Goal: Information Seeking & Learning: Check status

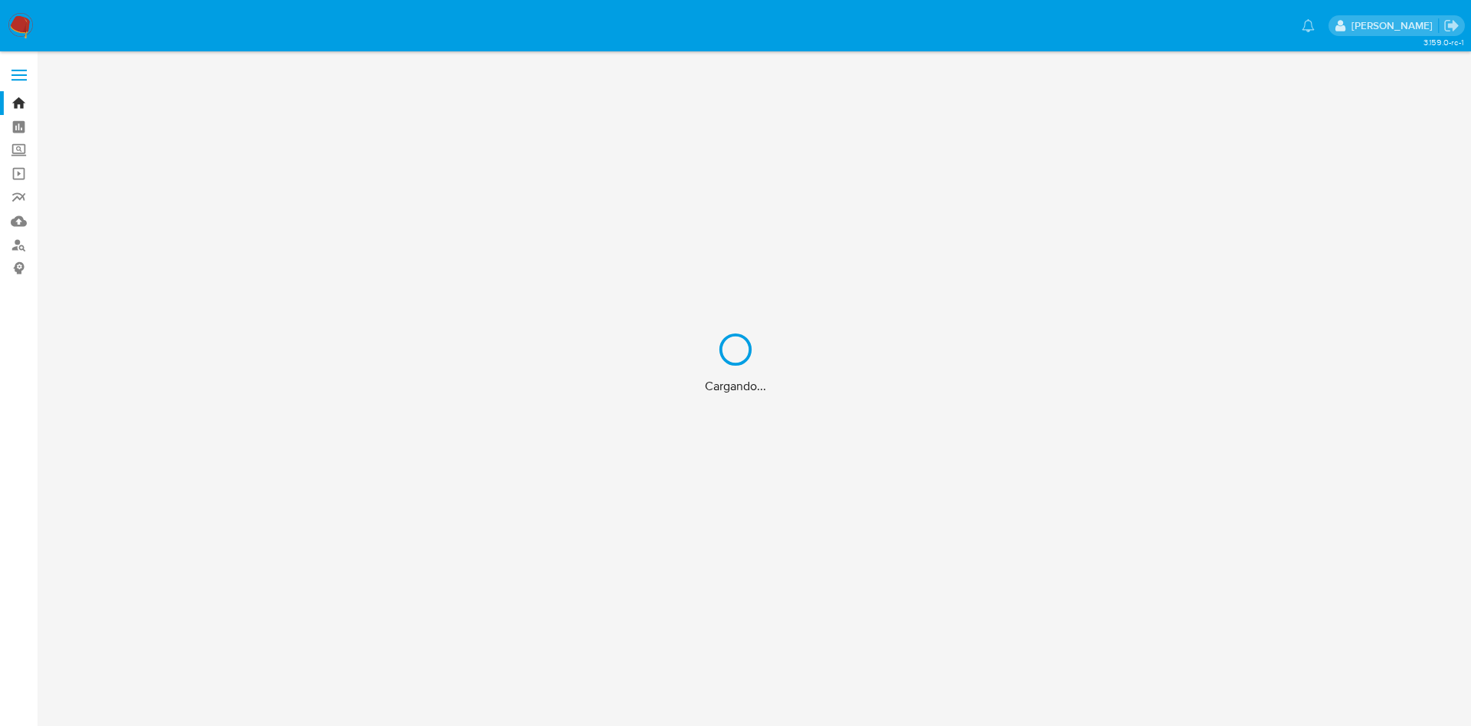
click at [36, 405] on div "Cargando..." at bounding box center [735, 363] width 1471 height 726
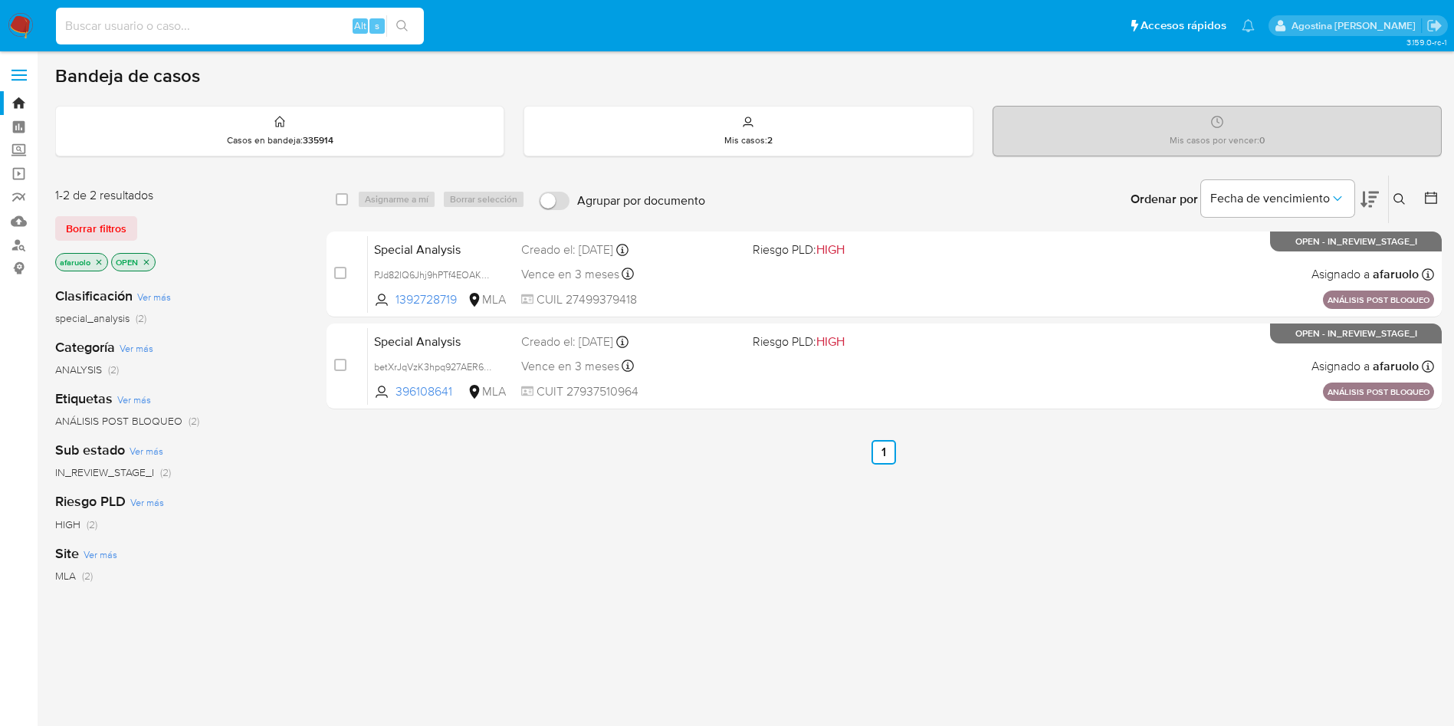
click at [302, 34] on input at bounding box center [240, 26] width 368 height 20
paste input "134575457"
type input "134575457"
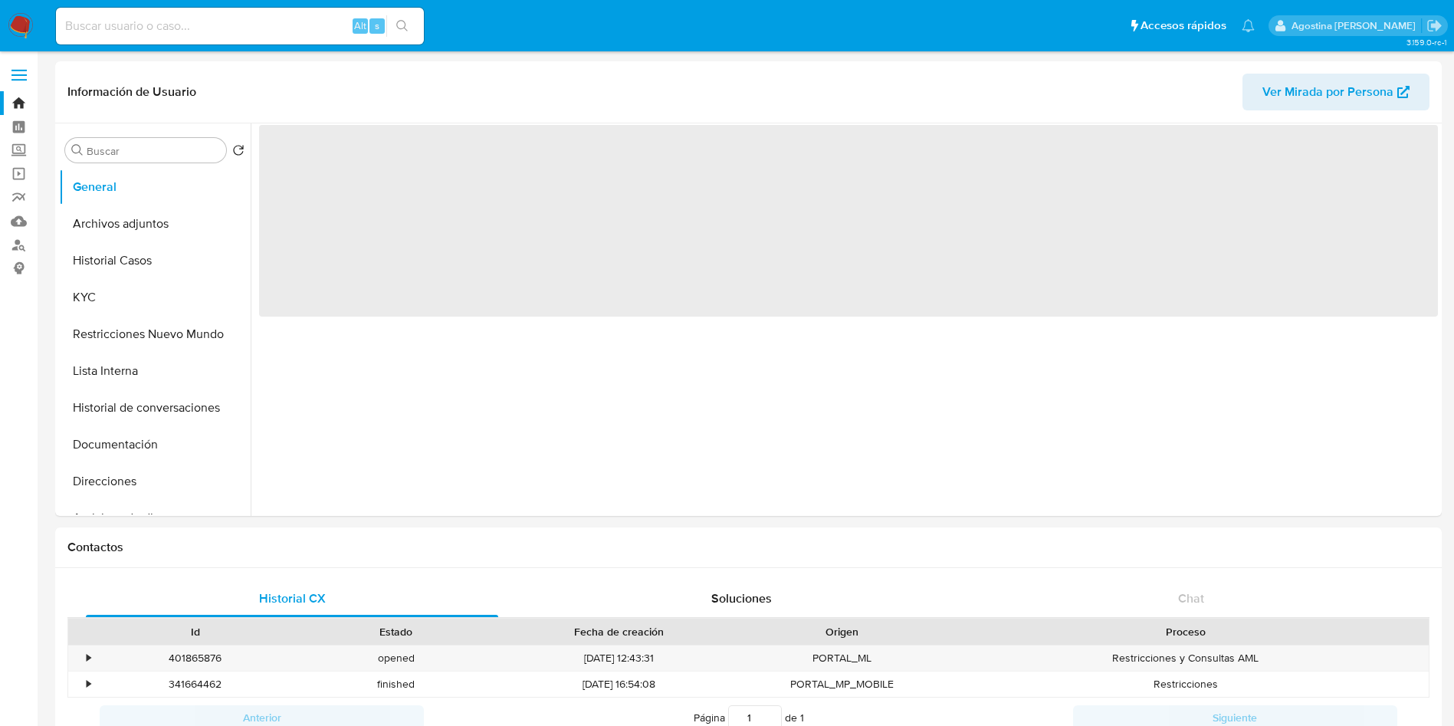
select select "10"
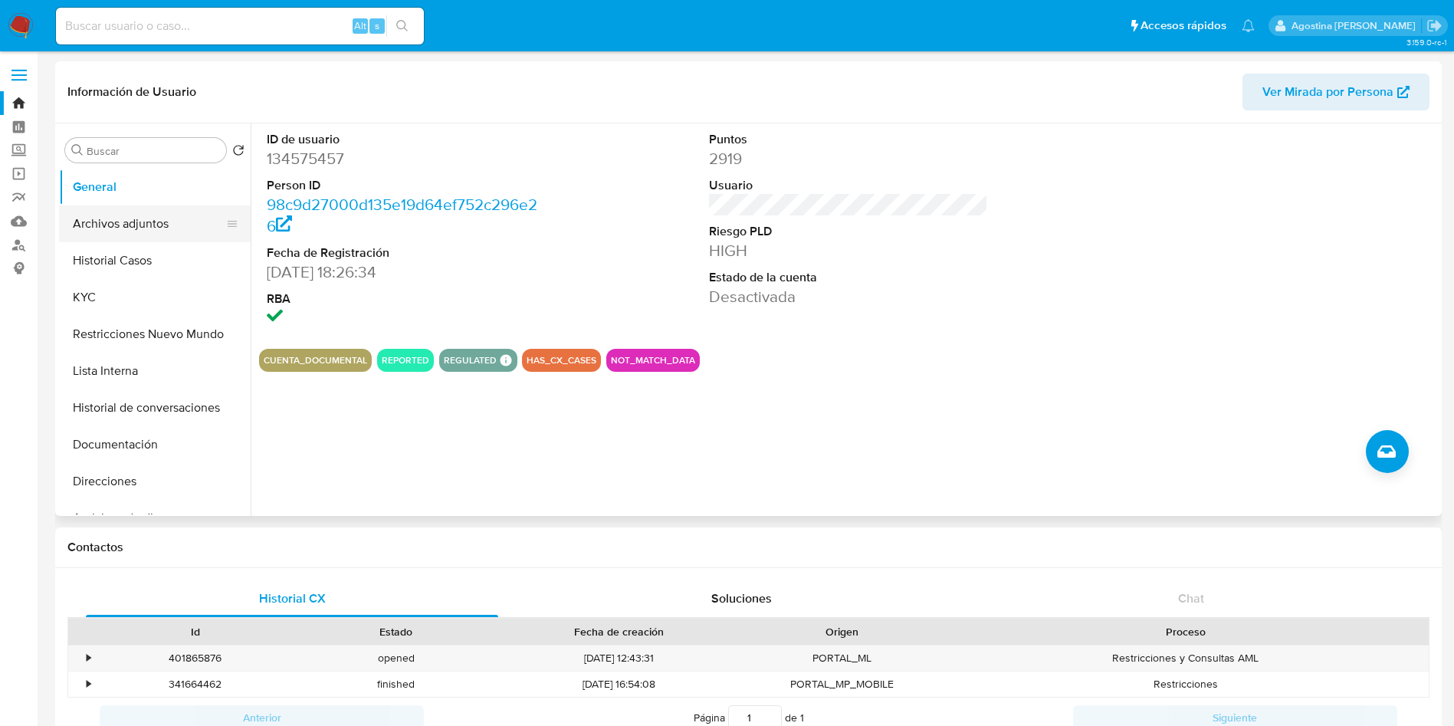
click at [152, 225] on button "Archivos adjuntos" at bounding box center [148, 223] width 179 height 37
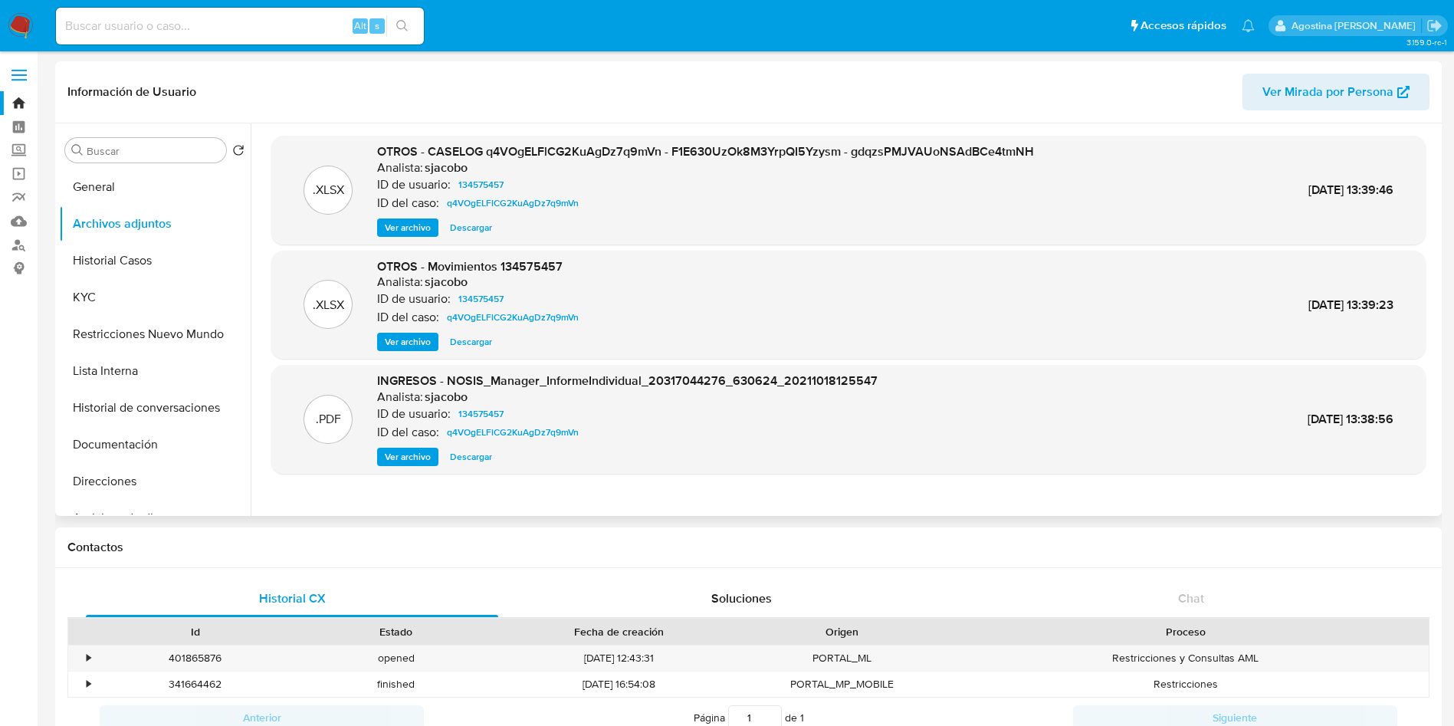
click at [418, 224] on span "Ver archivo" at bounding box center [408, 227] width 46 height 15
click at [475, 207] on span "q4VOgELFlCG2KuAgDz7q9mVn" at bounding box center [513, 203] width 132 height 18
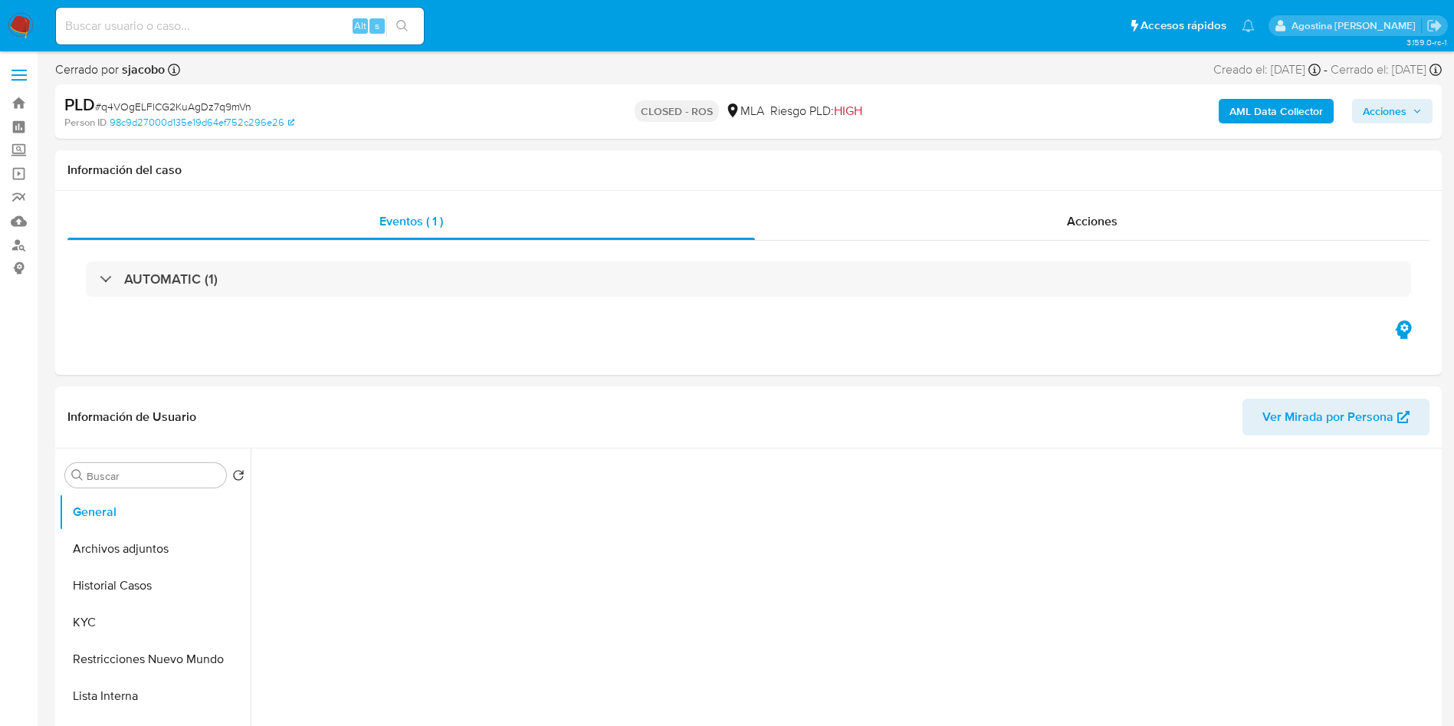
select select "10"
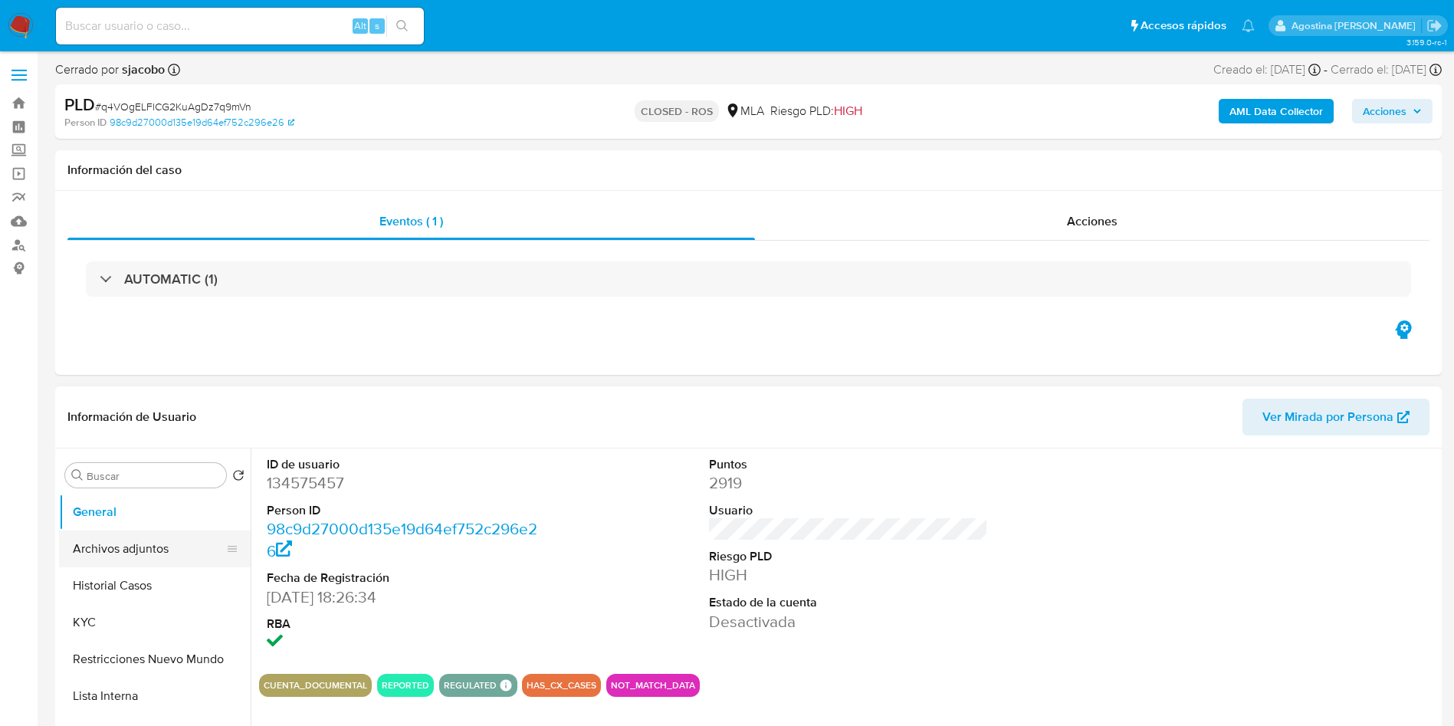
click at [123, 549] on button "Archivos adjuntos" at bounding box center [148, 548] width 179 height 37
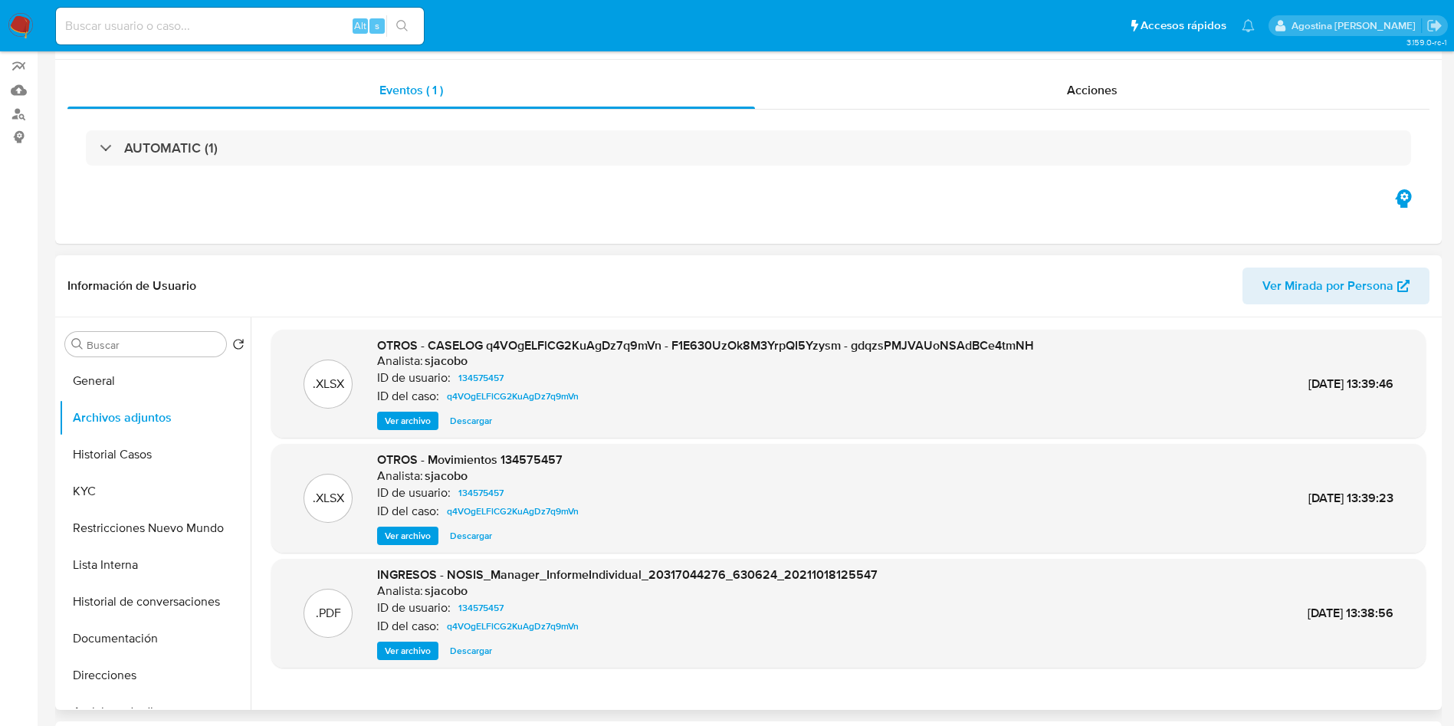
scroll to position [230, 0]
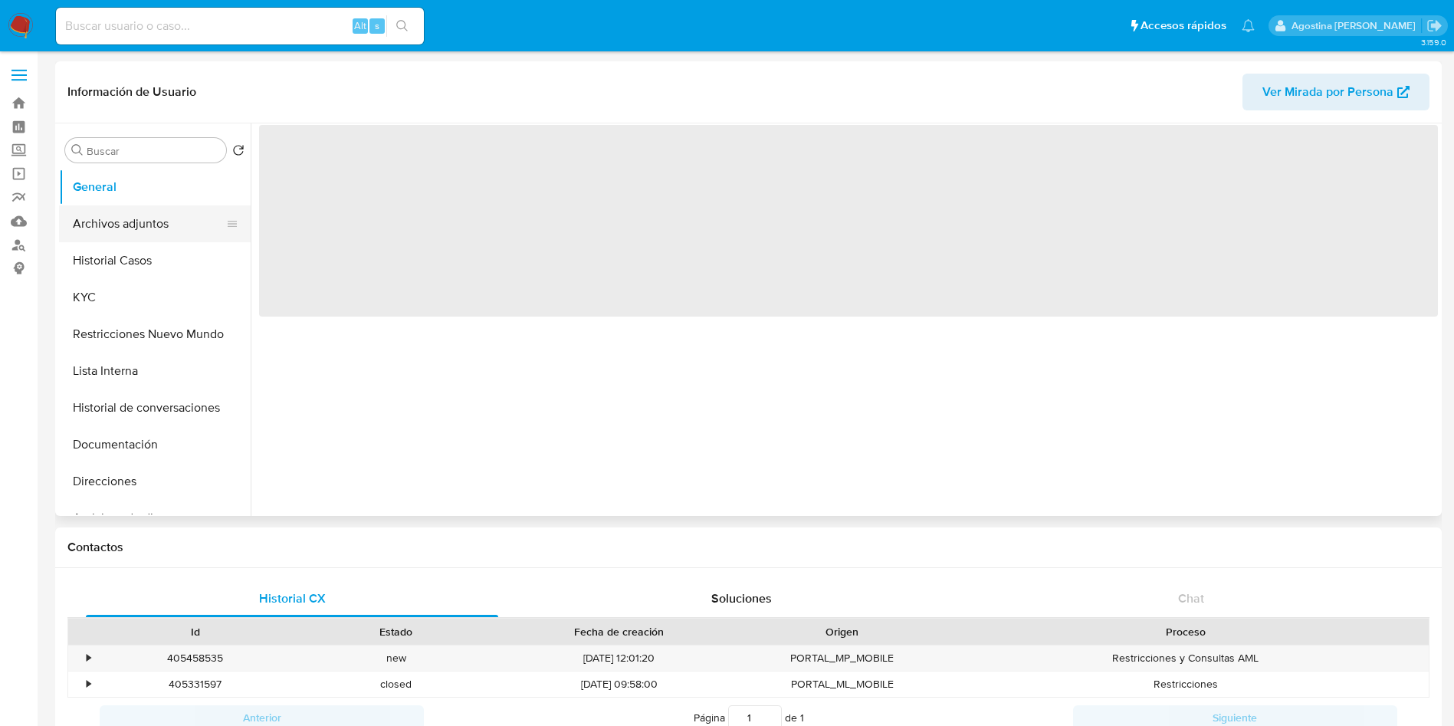
select select "10"
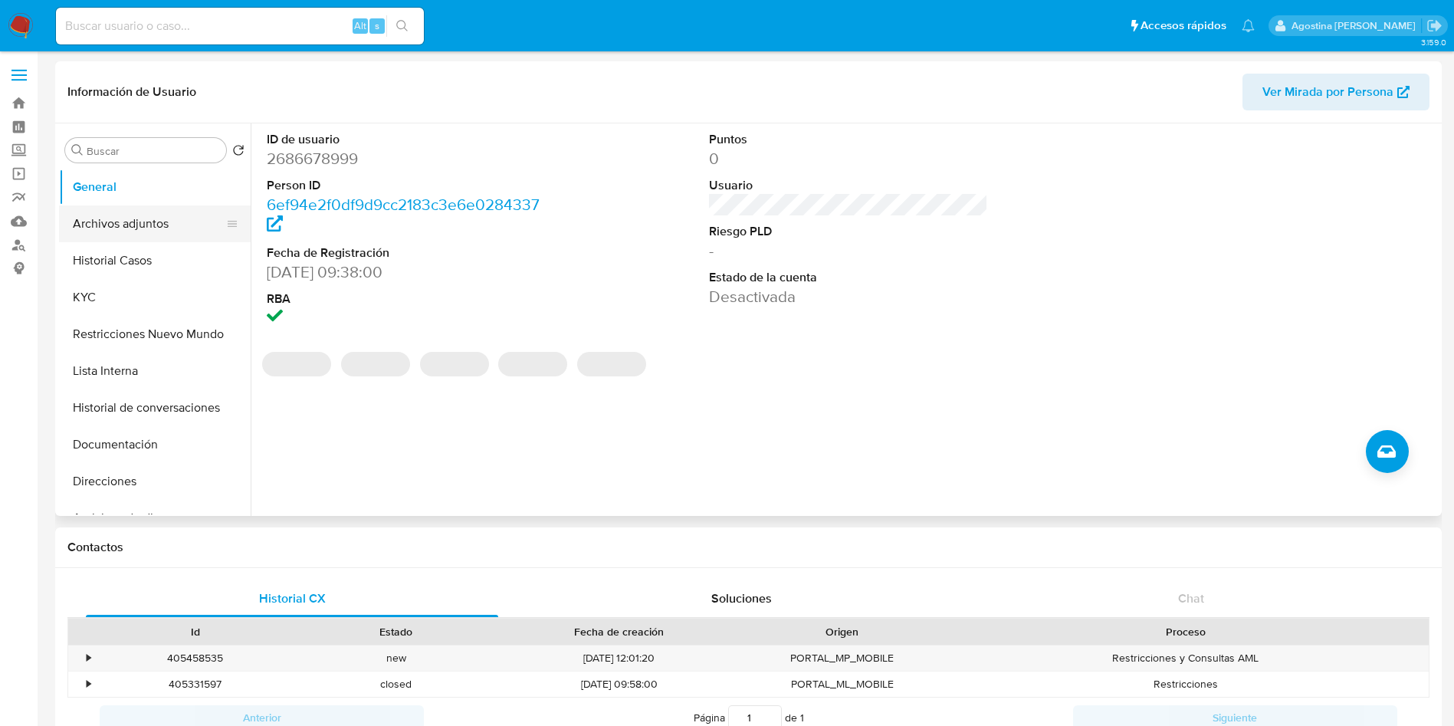
click at [125, 220] on button "Archivos adjuntos" at bounding box center [148, 223] width 179 height 37
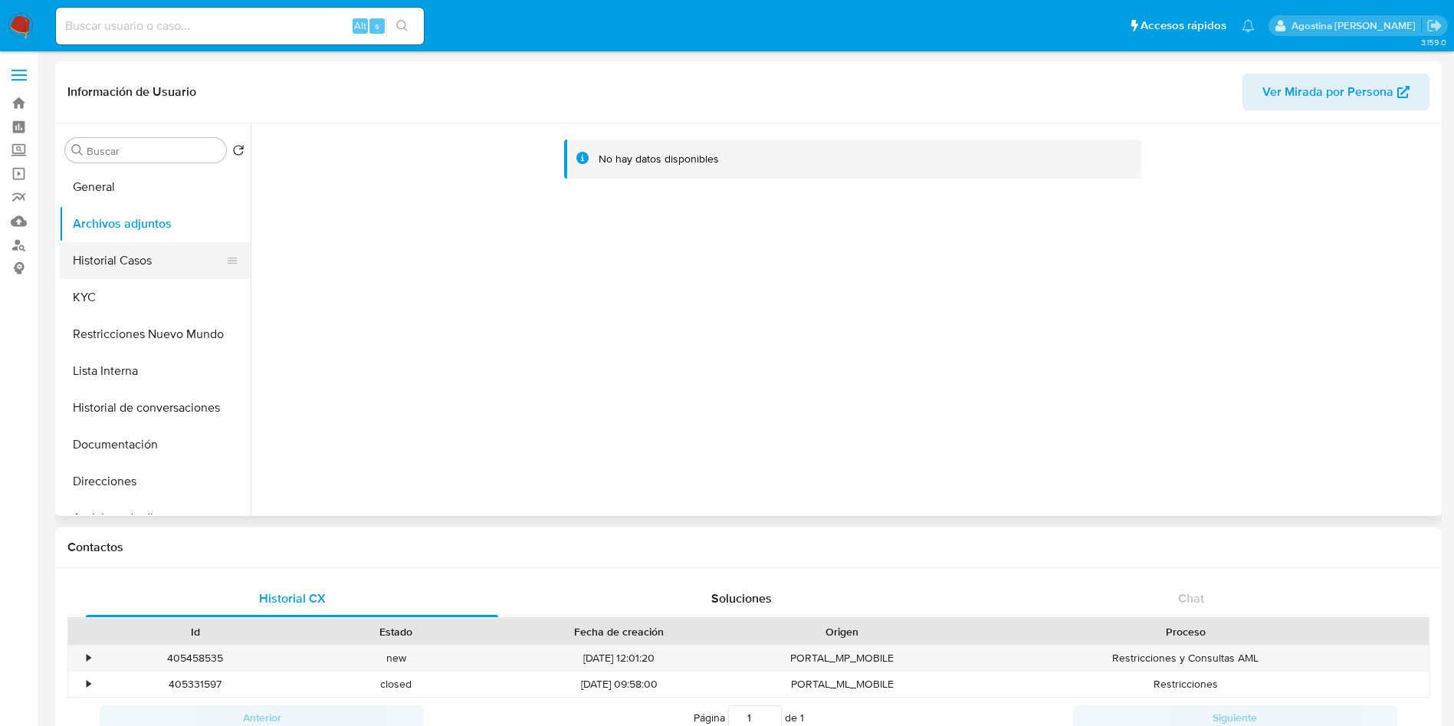
click at [153, 248] on button "Historial Casos" at bounding box center [148, 260] width 179 height 37
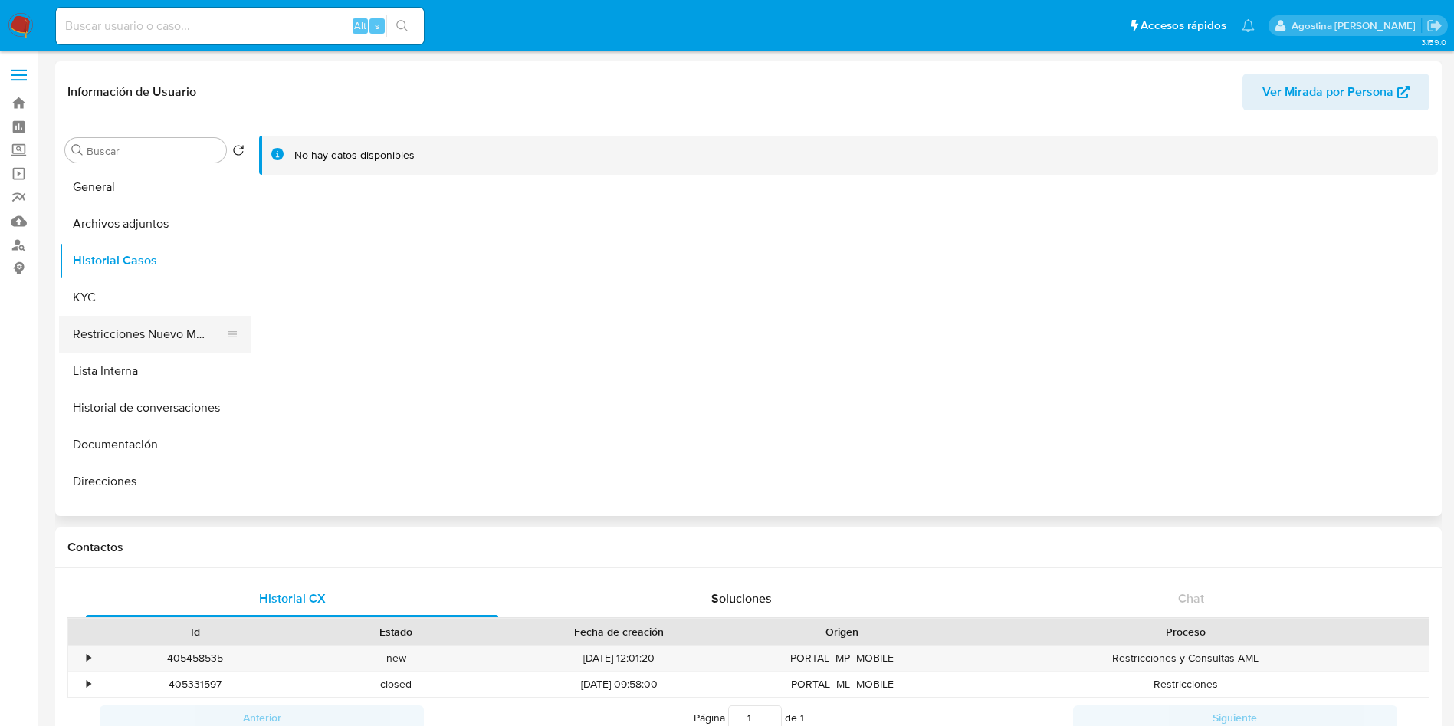
click at [150, 334] on button "Restricciones Nuevo Mundo" at bounding box center [148, 334] width 179 height 37
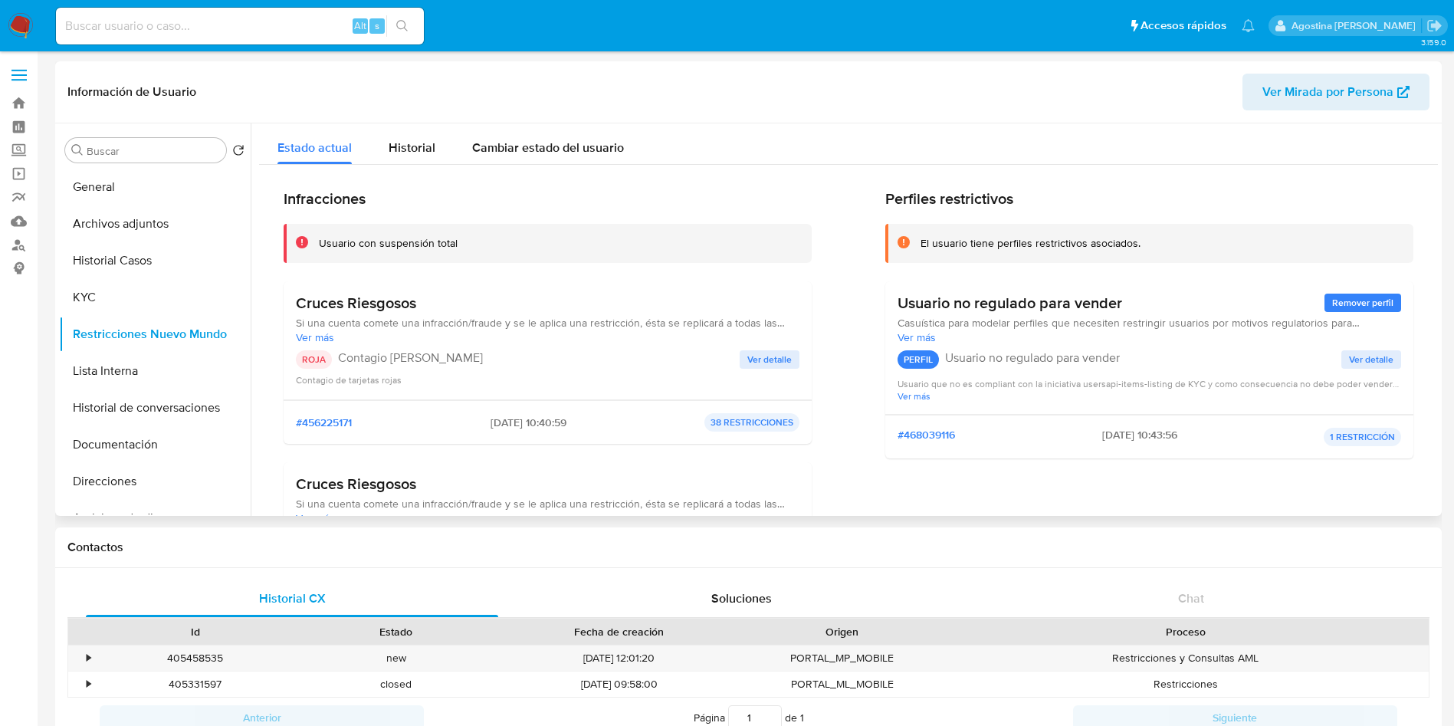
click at [772, 360] on span "Ver detalle" at bounding box center [769, 359] width 44 height 15
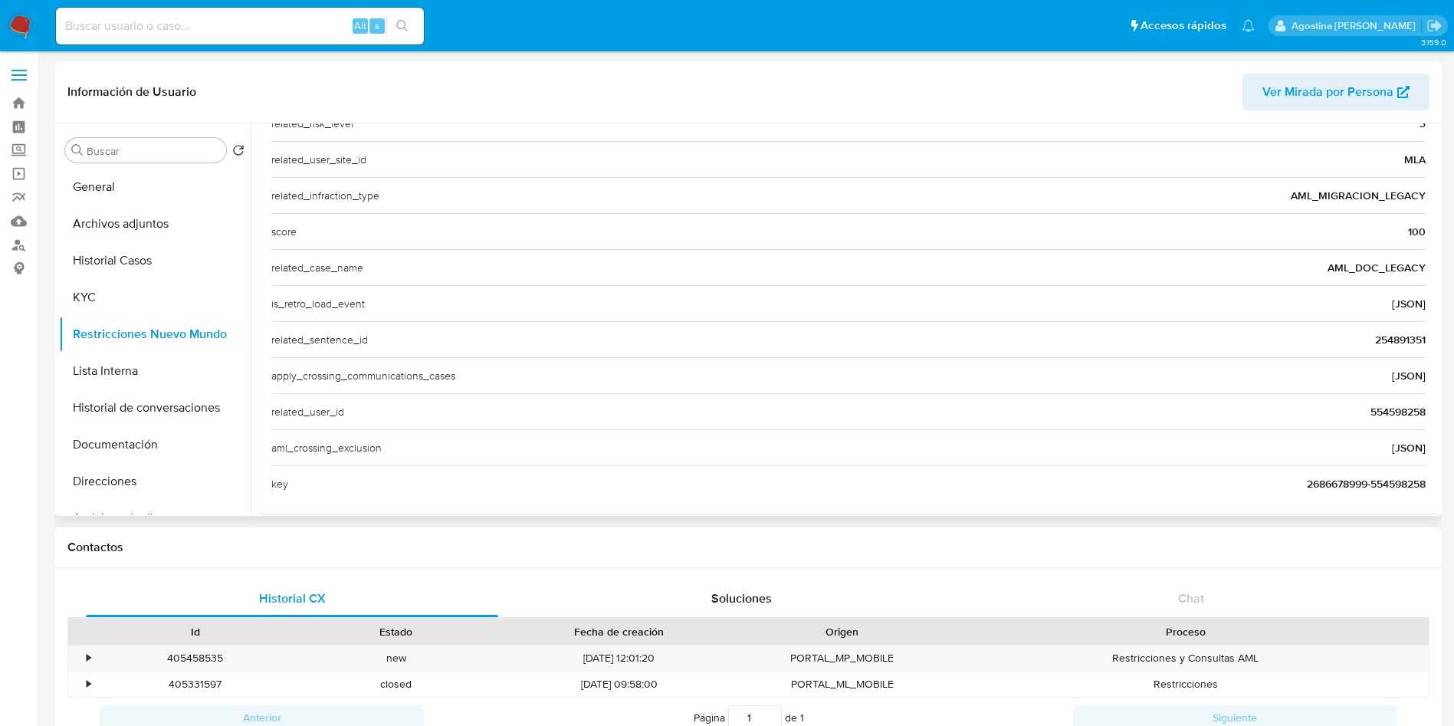
scroll to position [592, 0]
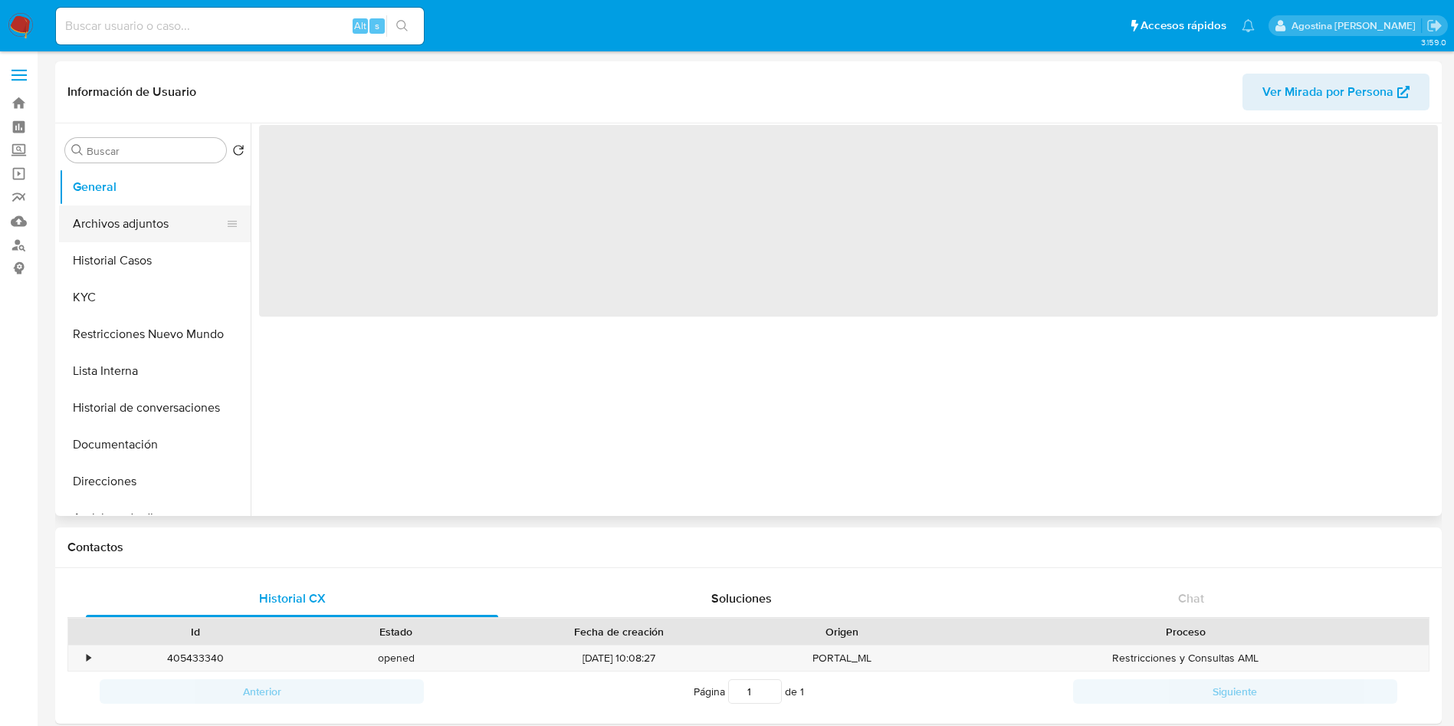
select select "10"
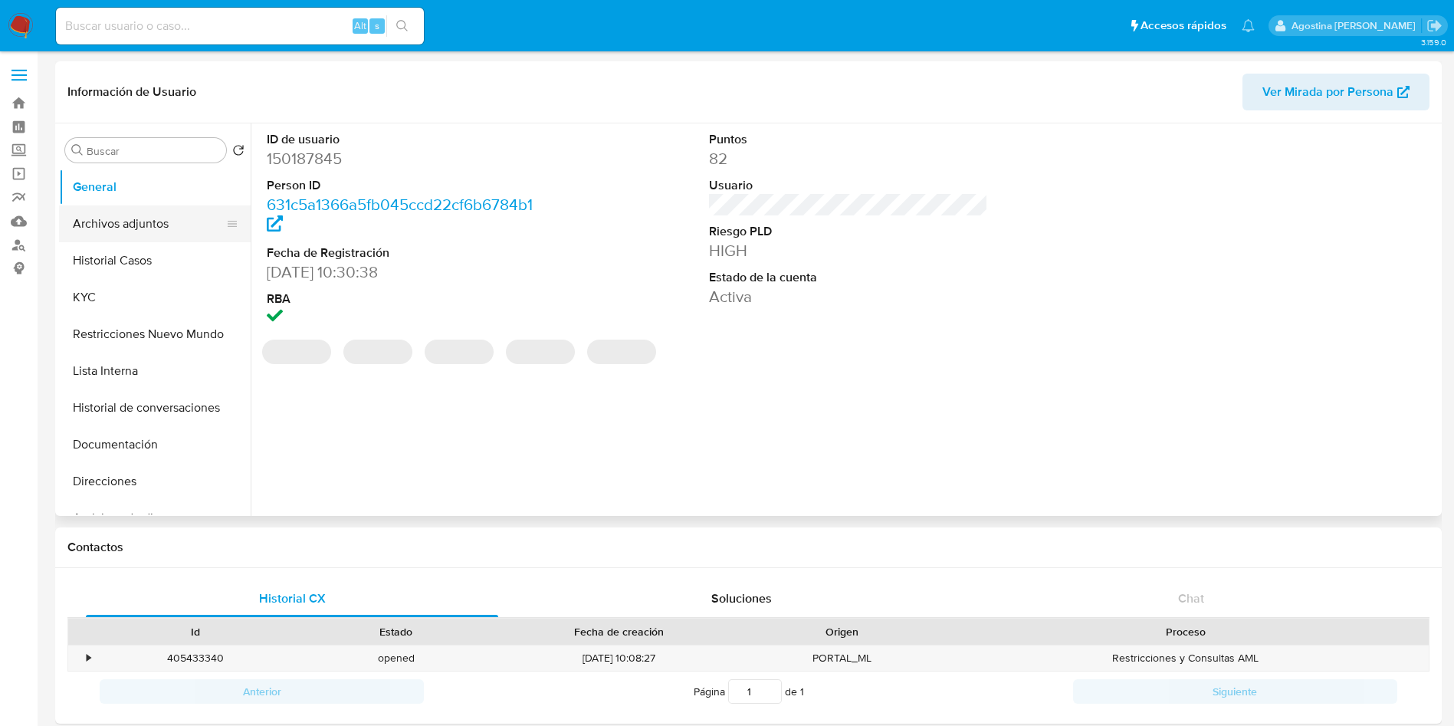
click at [146, 226] on button "Archivos adjuntos" at bounding box center [148, 223] width 179 height 37
